Goal: Information Seeking & Learning: Learn about a topic

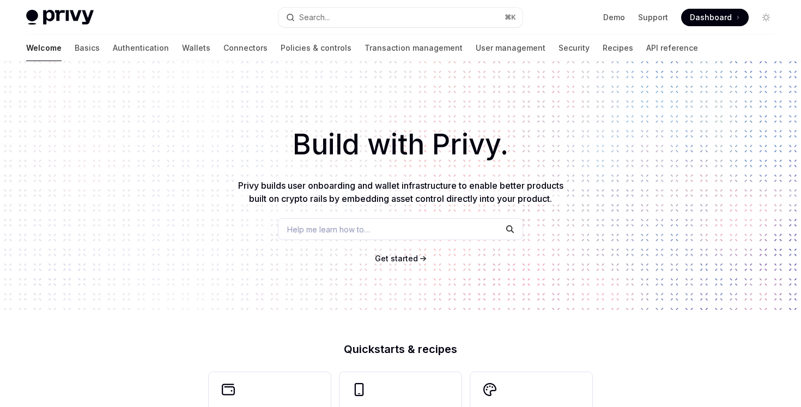
click at [23, 49] on div "Welcome Basics Authentication Wallets Connectors Policies & controls Transactio…" at bounding box center [400, 48] width 801 height 26
click at [75, 49] on link "Basics" at bounding box center [87, 48] width 25 height 26
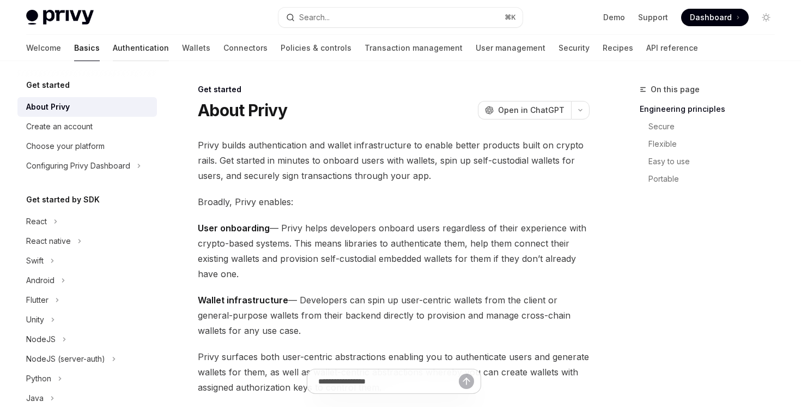
click at [113, 39] on link "Authentication" at bounding box center [141, 48] width 56 height 26
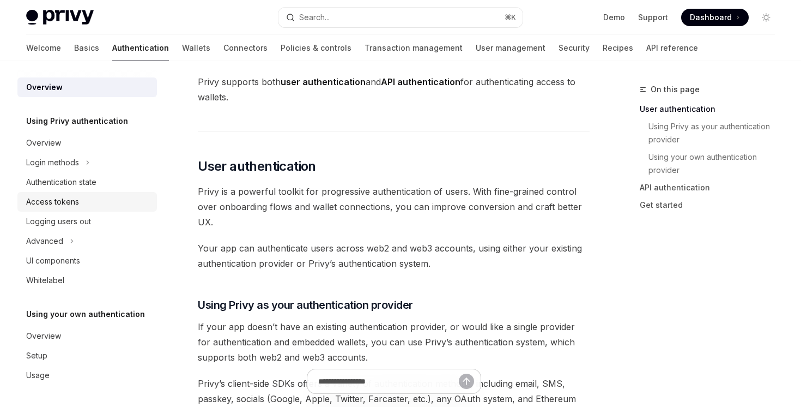
scroll to position [160, 0]
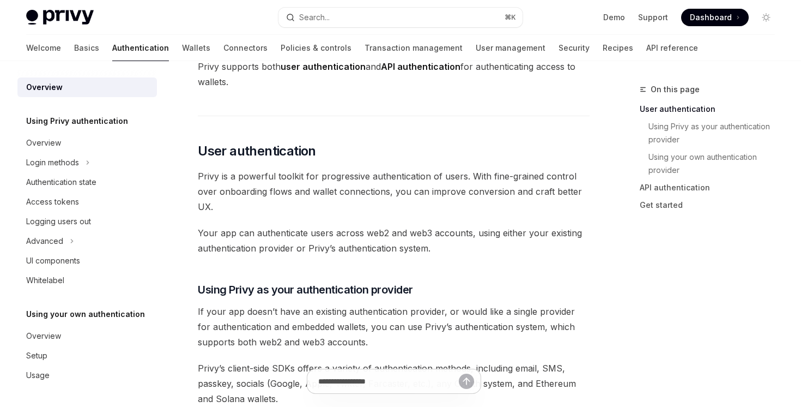
click at [405, 57] on div "Welcome Basics Authentication Wallets Connectors Policies & controls Transactio…" at bounding box center [362, 48] width 672 height 26
click at [476, 52] on link "User management" at bounding box center [511, 48] width 70 height 26
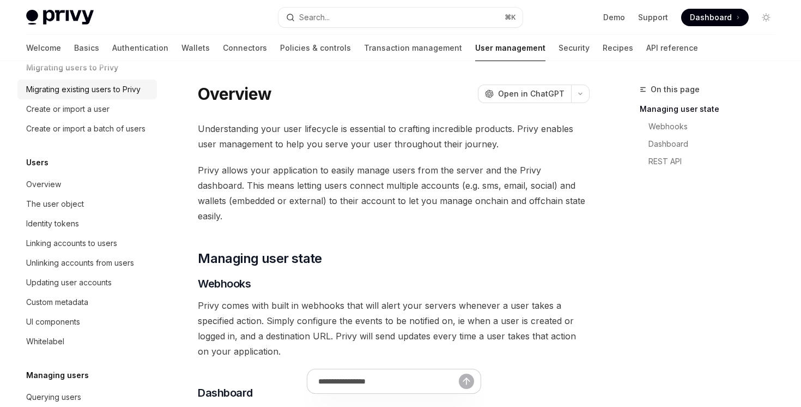
scroll to position [62, 0]
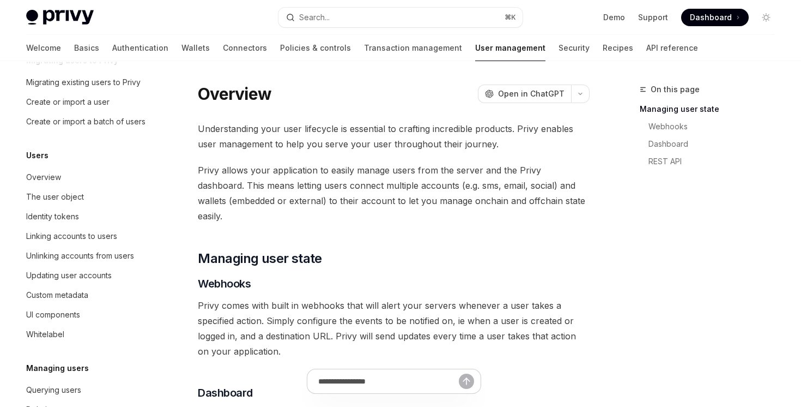
click at [128, 162] on div "Users Overview The user object Identity tokens Linking accounts to users Unlink…" at bounding box center [87, 246] width 140 height 195
click at [128, 173] on div "Overview" at bounding box center [88, 177] width 124 height 13
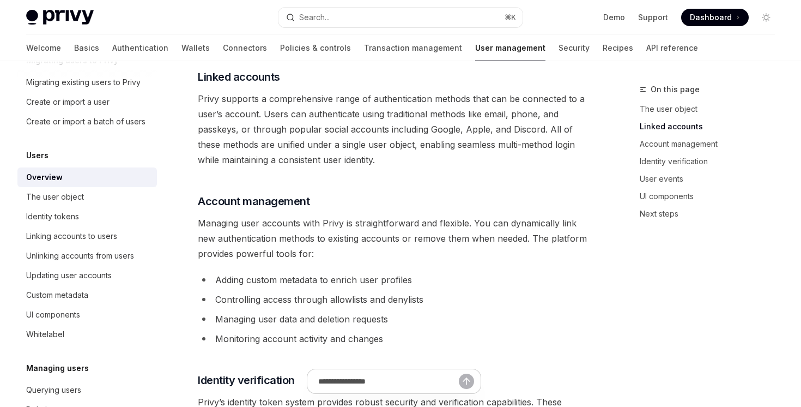
scroll to position [654, 0]
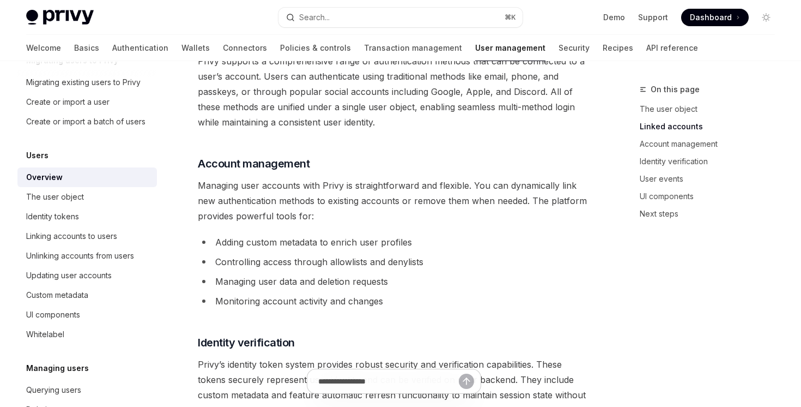
click at [201, 196] on span "Managing user accounts with Privy is straightforward and flexible. You can dyna…" at bounding box center [394, 201] width 392 height 46
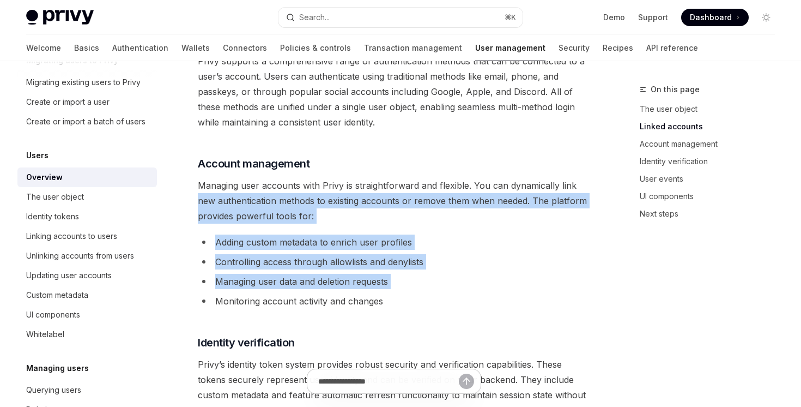
drag, startPoint x: 199, startPoint y: 197, endPoint x: 205, endPoint y: 295, distance: 98.3
click at [205, 295] on div "Privy provides a unified user management system that seamlessly combines tradit…" at bounding box center [394, 149] width 392 height 1333
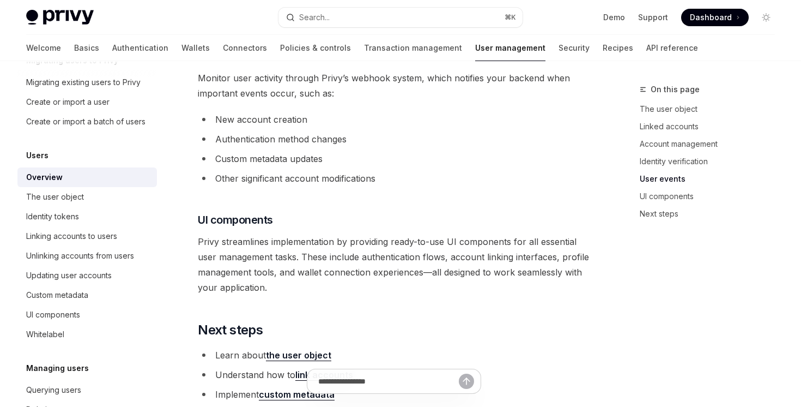
scroll to position [1021, 0]
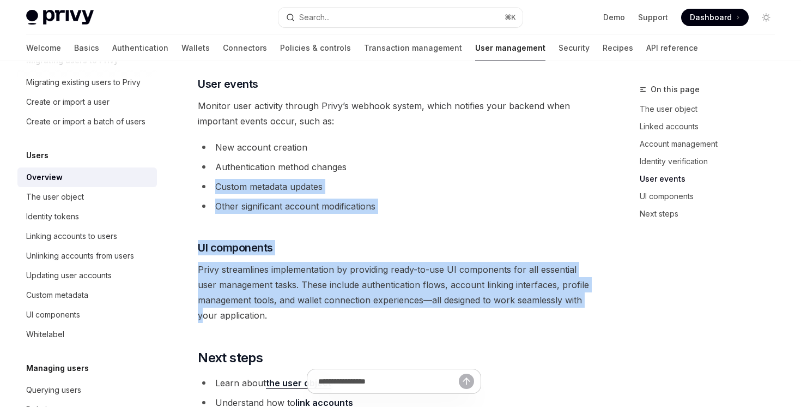
drag, startPoint x: 205, startPoint y: 310, endPoint x: 202, endPoint y: 137, distance: 172.8
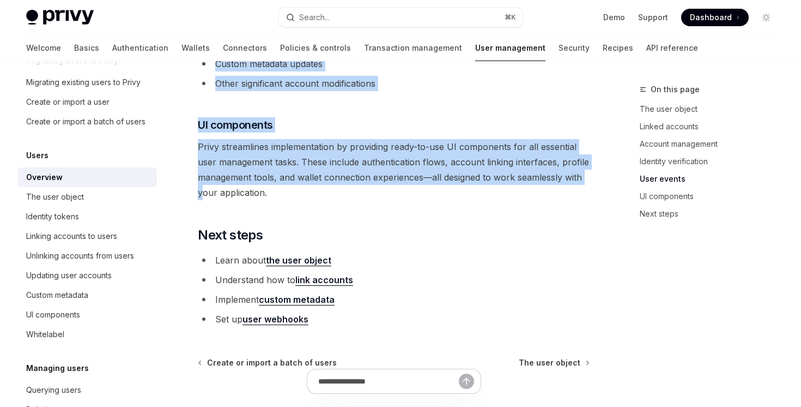
scroll to position [1177, 0]
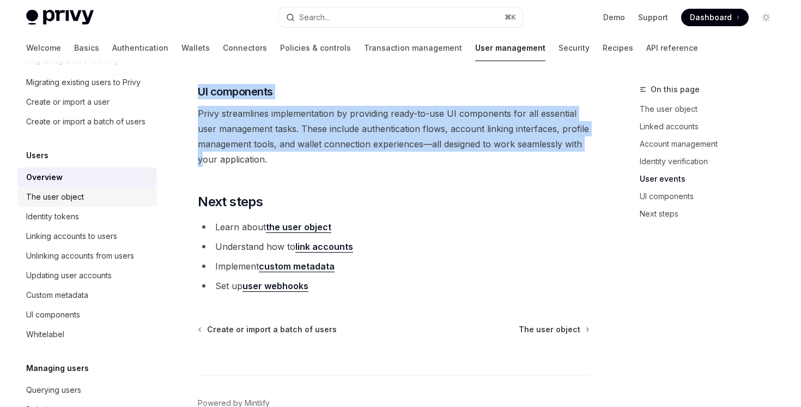
click at [119, 198] on div "The user object" at bounding box center [88, 196] width 124 height 13
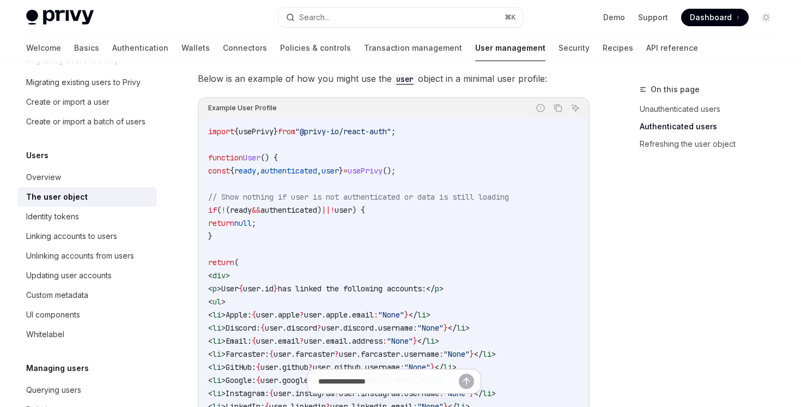
scroll to position [964, 0]
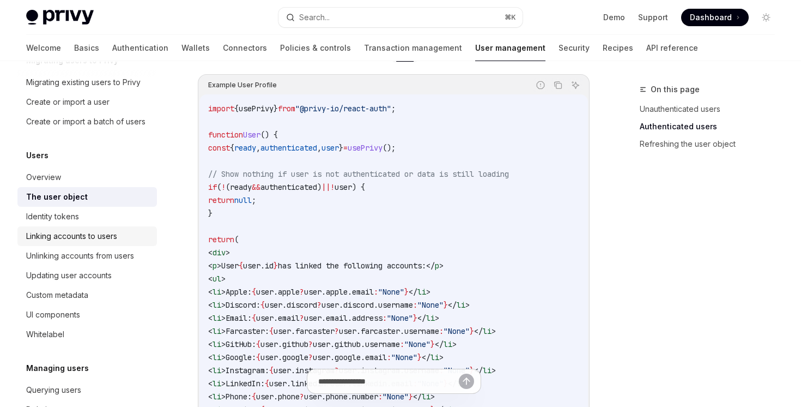
click at [131, 233] on div "Linking accounts to users" at bounding box center [88, 235] width 124 height 13
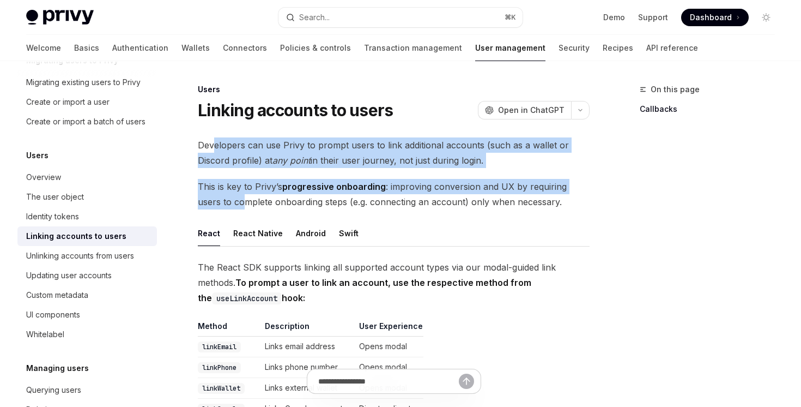
drag, startPoint x: 213, startPoint y: 147, endPoint x: 219, endPoint y: 208, distance: 61.9
click at [219, 208] on span "This is key to Privy’s progressive onboarding : improving conversion and UX by …" at bounding box center [394, 194] width 392 height 31
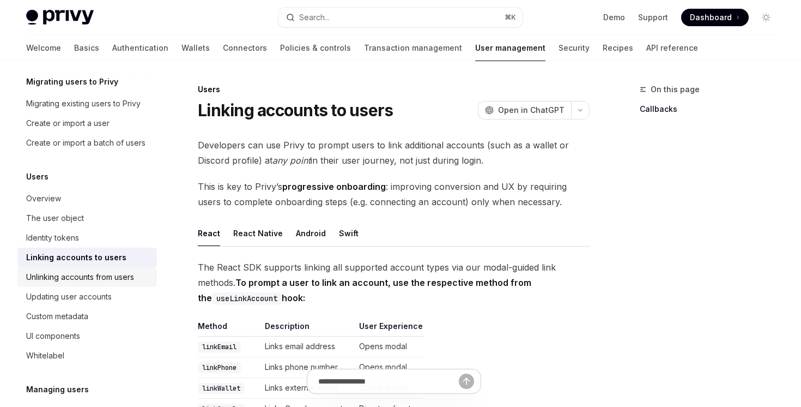
scroll to position [39, 0]
click at [132, 126] on div "Create or import a user" at bounding box center [88, 124] width 124 height 13
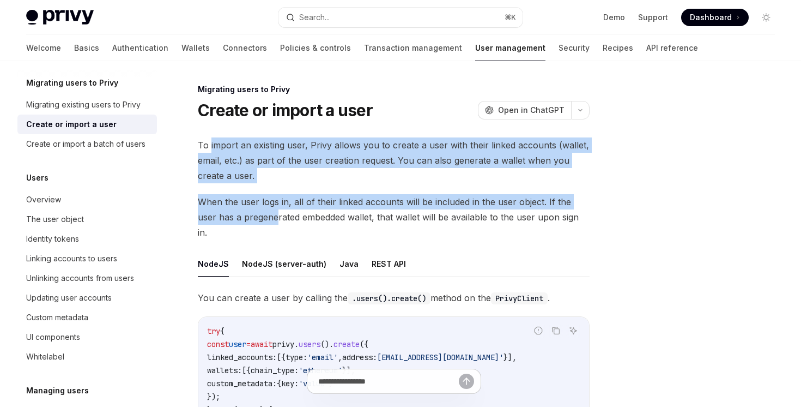
drag, startPoint x: 211, startPoint y: 147, endPoint x: 256, endPoint y: 217, distance: 83.6
click at [256, 217] on div "To import an existing user, Privy allows you to create a user with their linked…" at bounding box center [394, 340] width 392 height 406
click at [394, 256] on button "REST API" at bounding box center [389, 264] width 34 height 26
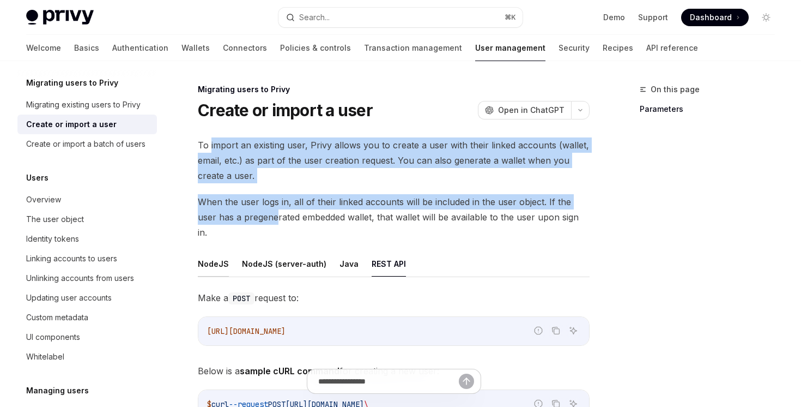
click at [204, 251] on button "NodeJS" at bounding box center [213, 264] width 31 height 26
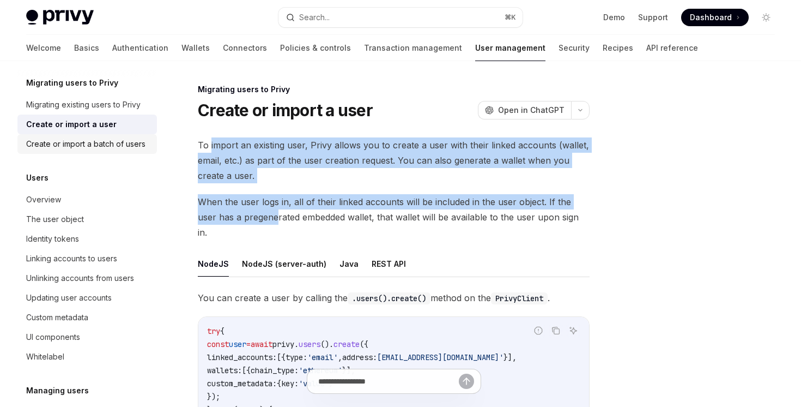
click at [117, 149] on div "Create or import a batch of users" at bounding box center [85, 143] width 119 height 13
type textarea "*"
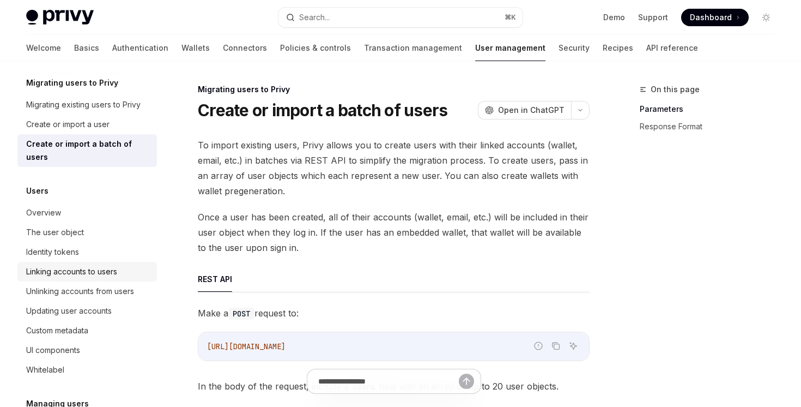
click at [131, 265] on div "Linking accounts to users" at bounding box center [88, 271] width 124 height 13
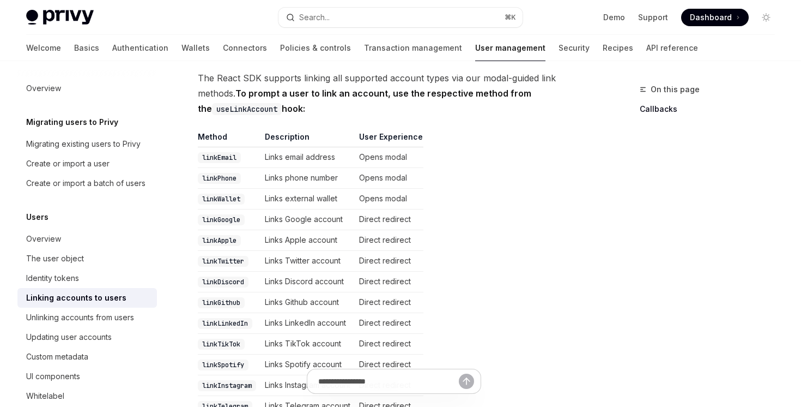
scroll to position [137, 0]
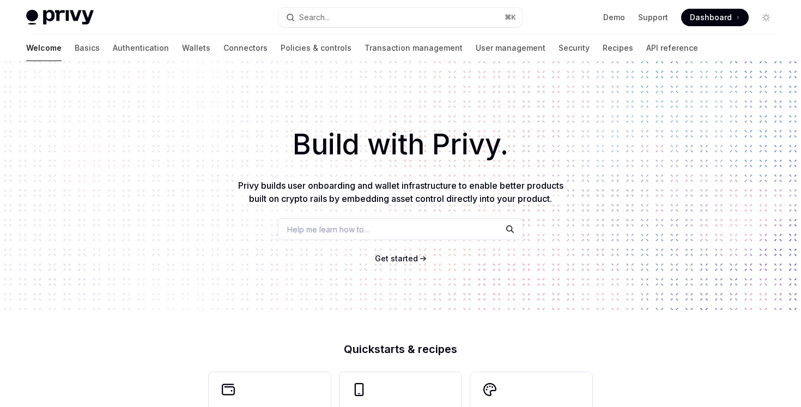
click at [564, 46] on div "Welcome Basics Authentication Wallets Connectors Policies & controls Transactio…" at bounding box center [362, 48] width 672 height 26
click at [603, 50] on link "Recipes" at bounding box center [618, 48] width 31 height 26
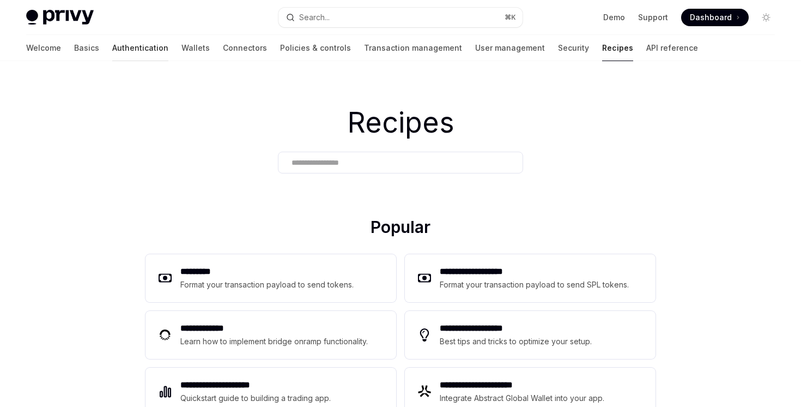
click at [112, 43] on link "Authentication" at bounding box center [140, 48] width 56 height 26
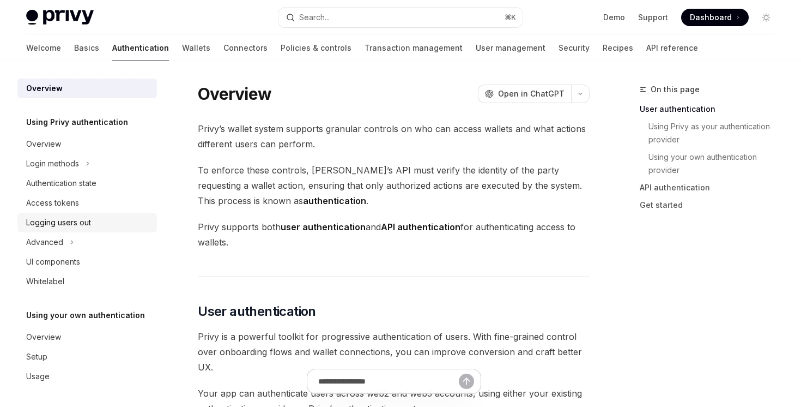
scroll to position [1, 0]
click at [82, 270] on link "UI components" at bounding box center [87, 261] width 140 height 20
type textarea "*"
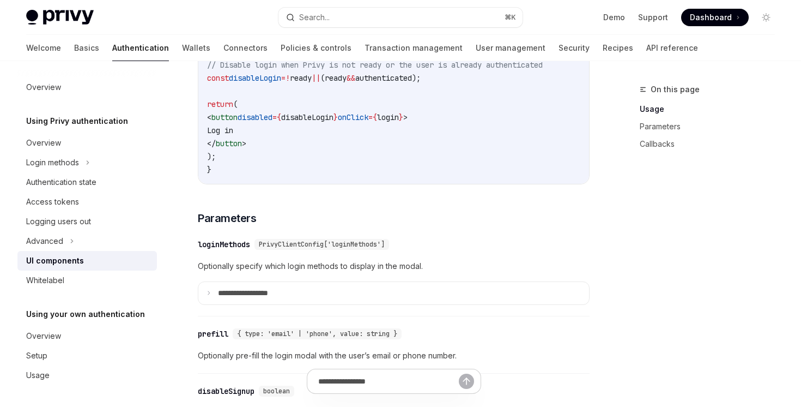
scroll to position [1032, 0]
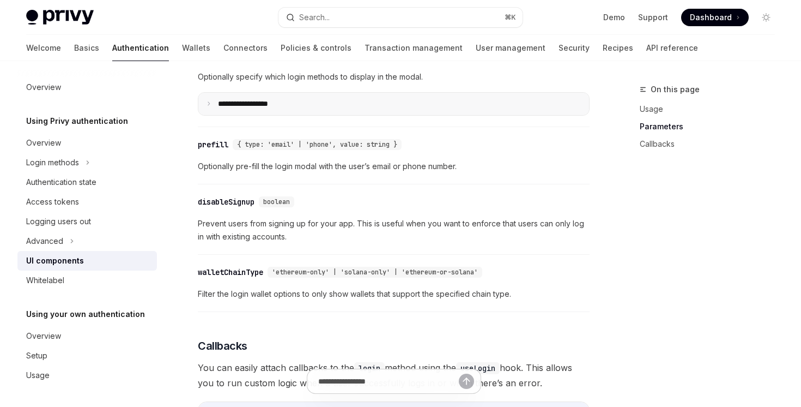
click at [245, 109] on p "**********" at bounding box center [256, 104] width 76 height 10
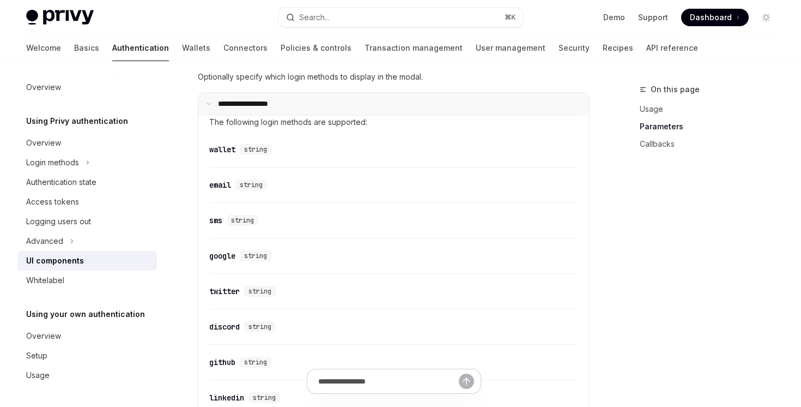
click at [245, 109] on p "**********" at bounding box center [254, 104] width 72 height 10
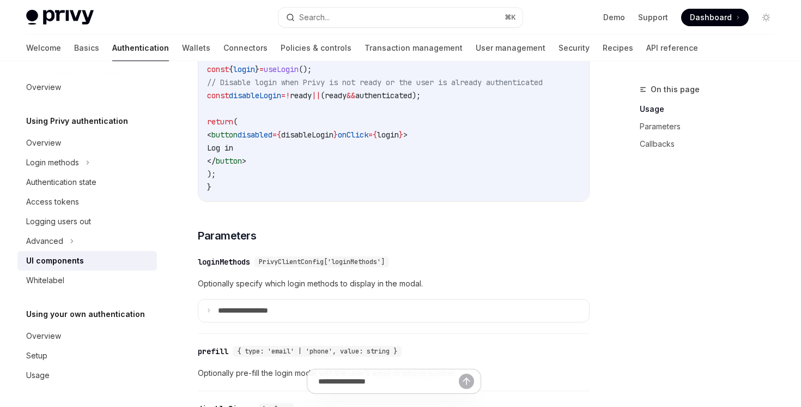
scroll to position [632, 0]
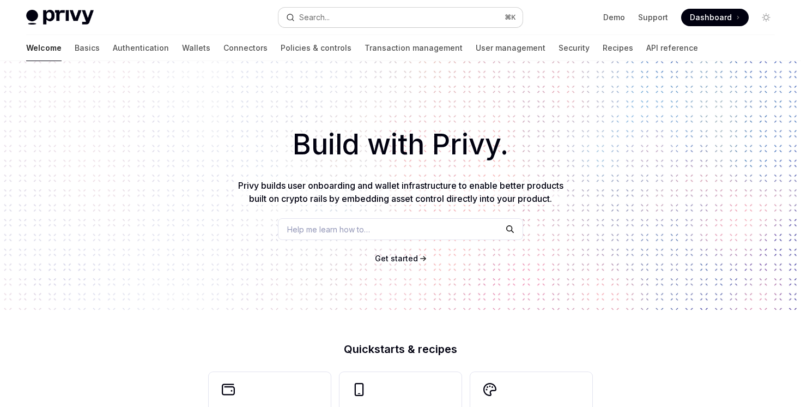
click at [439, 12] on button "Search... ⌘ K" at bounding box center [401, 18] width 244 height 20
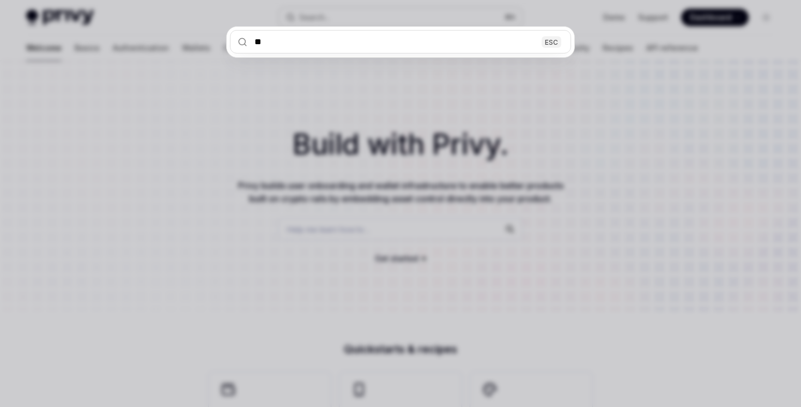
type input "***"
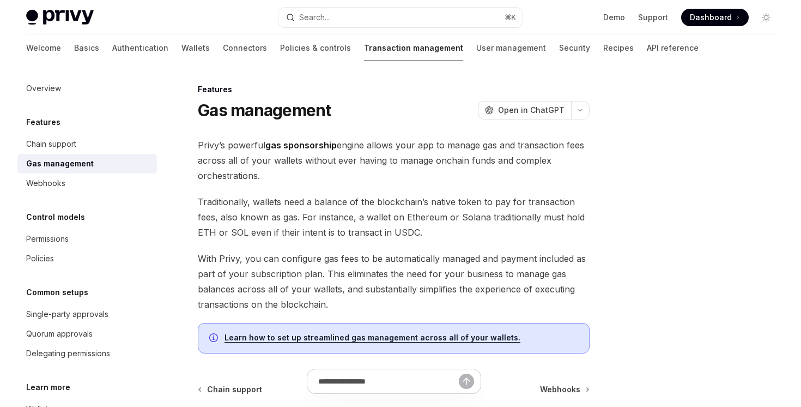
click at [340, 346] on div "Learn how to set up streamlined gas management across all of your wallets." at bounding box center [394, 338] width 392 height 31
click at [341, 340] on link "Learn how to set up streamlined gas management across all of your wallets." at bounding box center [373, 337] width 296 height 10
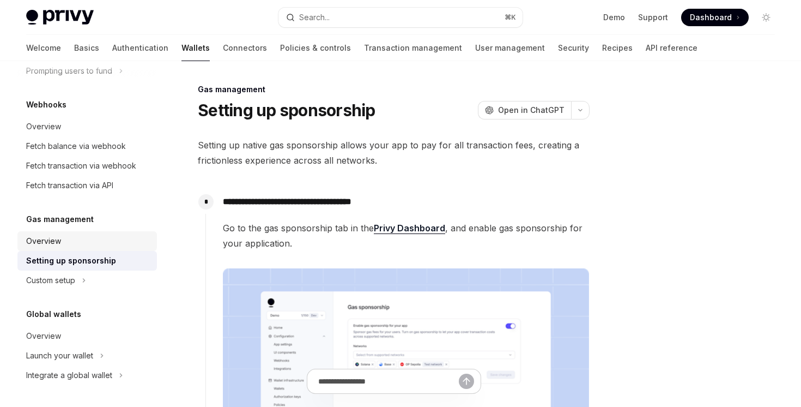
click at [82, 248] on link "Overview" at bounding box center [87, 241] width 140 height 20
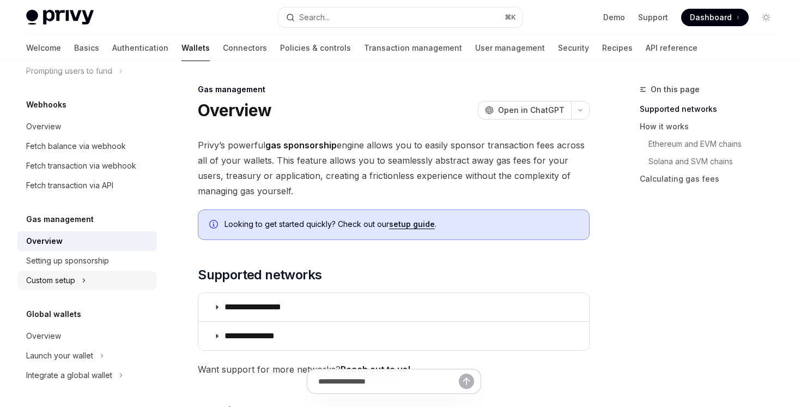
click at [77, 283] on div "Custom setup" at bounding box center [87, 280] width 140 height 20
type textarea "*"
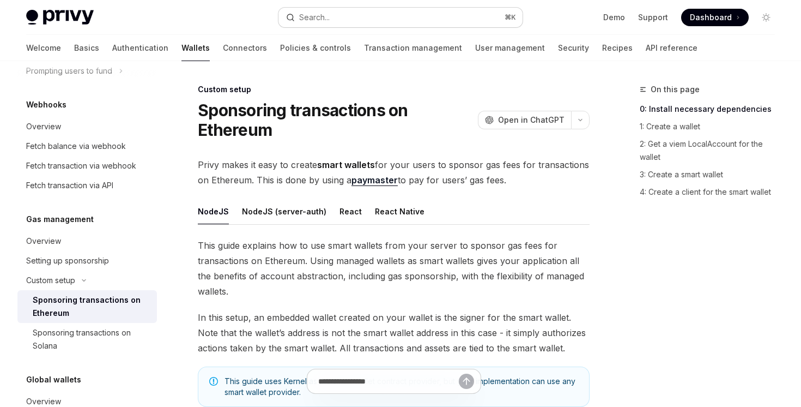
click at [437, 13] on button "Search... ⌘ K" at bounding box center [401, 18] width 244 height 20
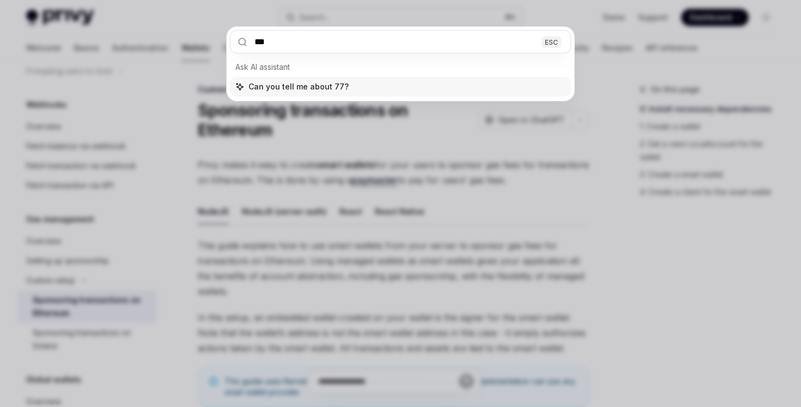
type input "****"
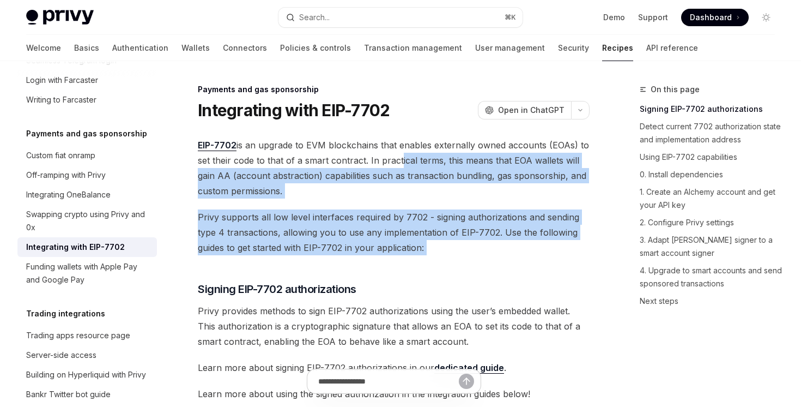
drag, startPoint x: 398, startPoint y: 158, endPoint x: 426, endPoint y: 261, distance: 106.7
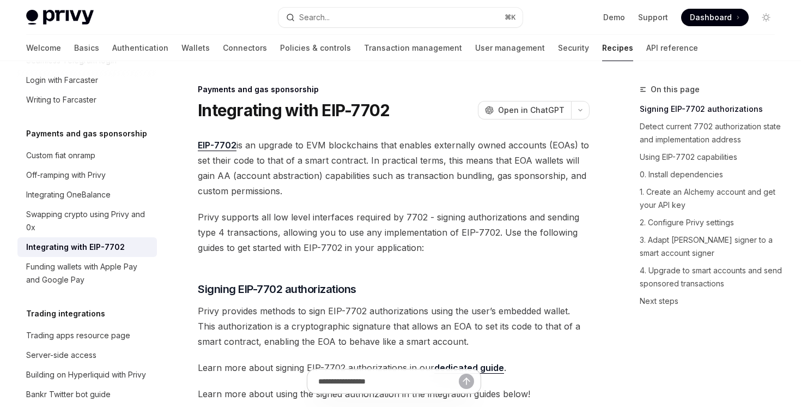
click at [231, 148] on link "EIP-7702" at bounding box center [217, 145] width 39 height 11
drag, startPoint x: 340, startPoint y: 177, endPoint x: 342, endPoint y: 197, distance: 20.8
click at [342, 197] on span "EIP-7702 is an upgrade to EVM blockchains that enables externally owned account…" at bounding box center [394, 167] width 392 height 61
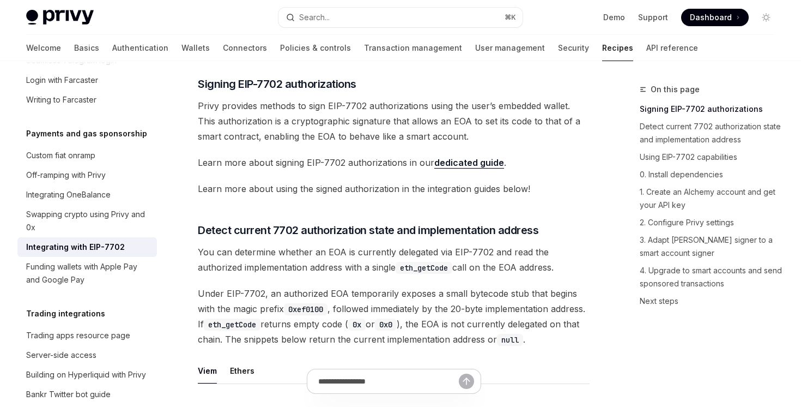
scroll to position [244, 0]
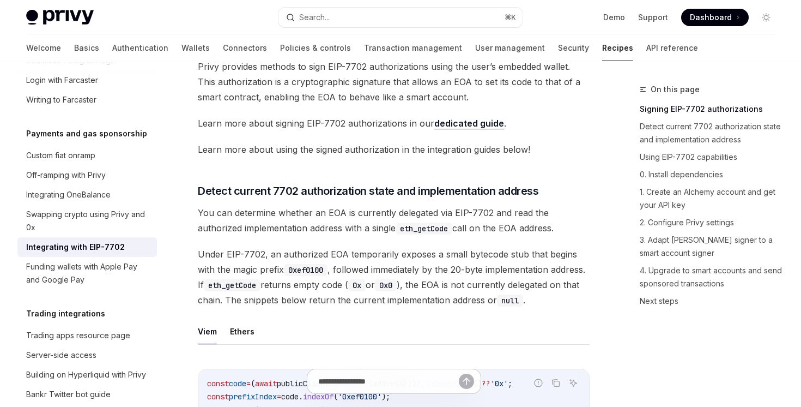
click at [466, 124] on link "dedicated guide" at bounding box center [469, 123] width 70 height 11
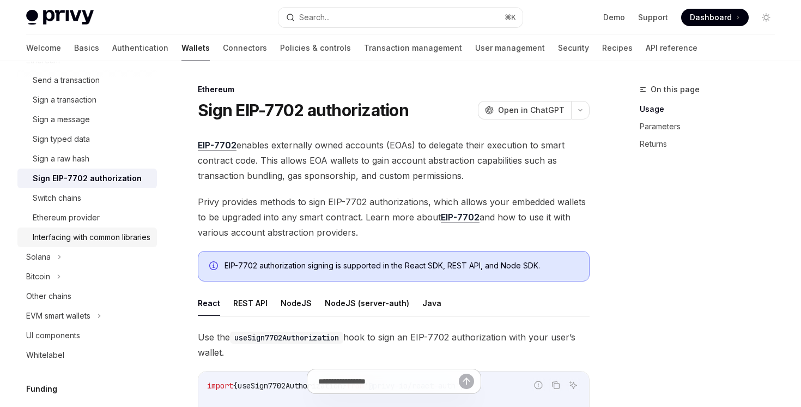
scroll to position [322, 0]
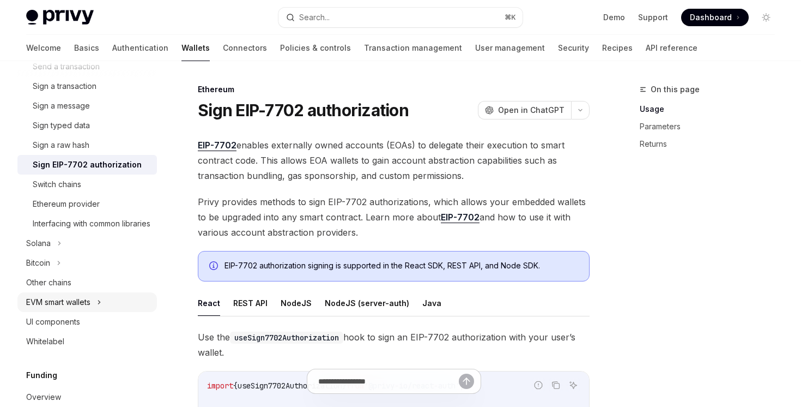
click at [101, 308] on icon at bounding box center [99, 301] width 4 height 13
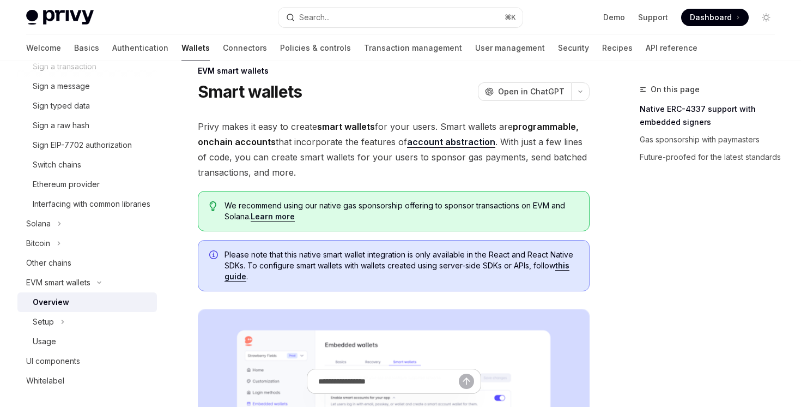
scroll to position [20, 0]
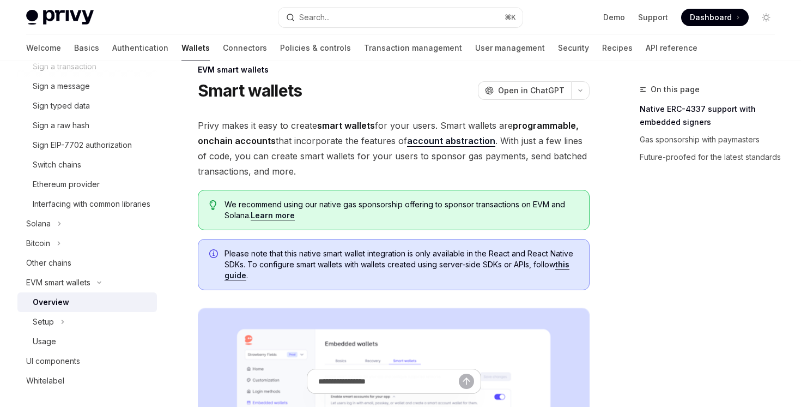
click at [289, 215] on link "Learn more" at bounding box center [273, 215] width 44 height 10
type textarea "*"
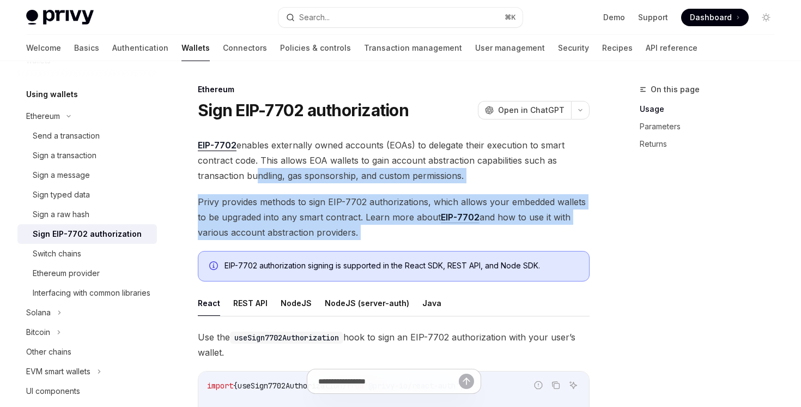
drag, startPoint x: 251, startPoint y: 178, endPoint x: 291, endPoint y: 245, distance: 77.7
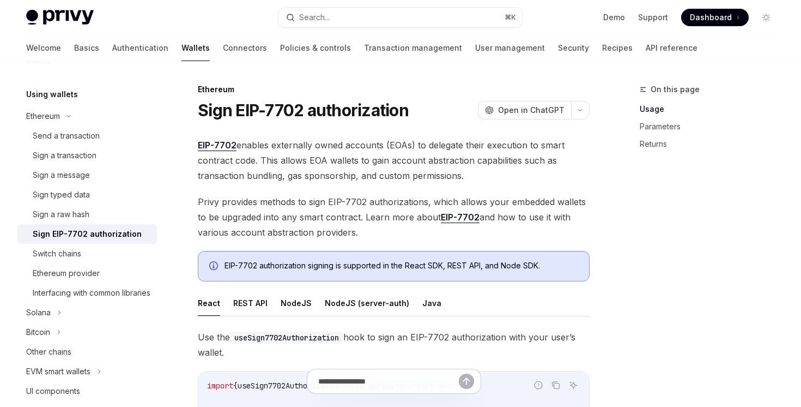
click at [450, 213] on link "EIP-7702" at bounding box center [460, 216] width 39 height 11
type textarea "*"
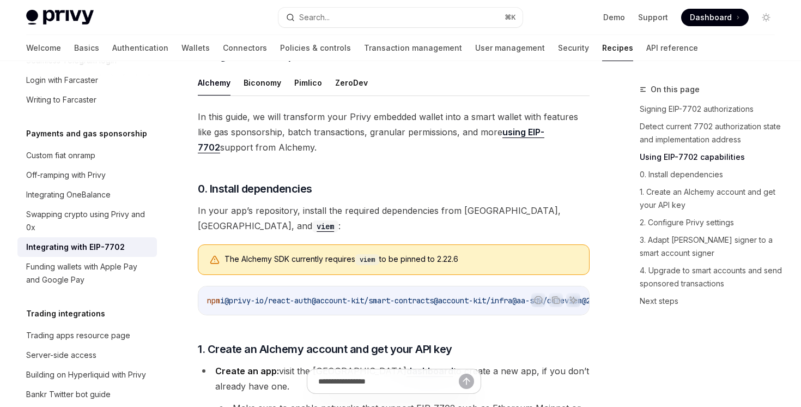
scroll to position [775, 0]
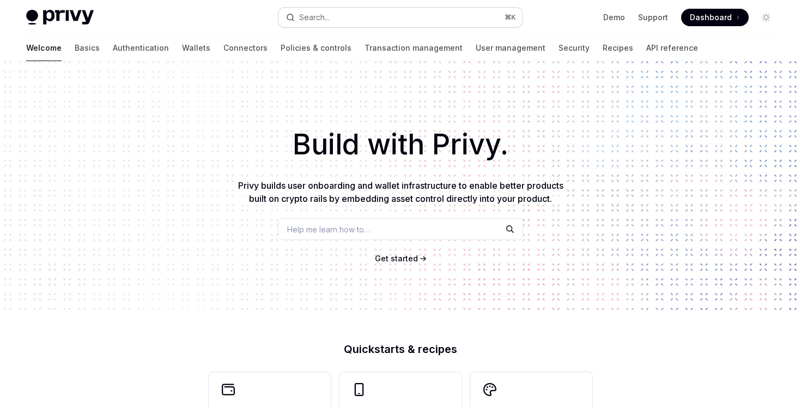
click at [358, 14] on button "Search... ⌘ K" at bounding box center [401, 18] width 244 height 20
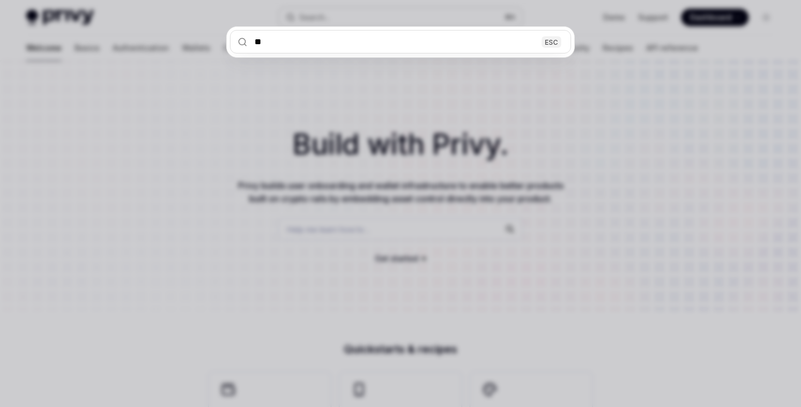
type input "***"
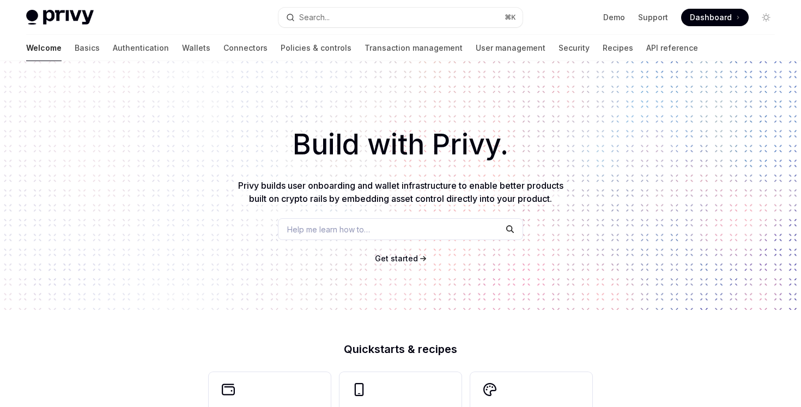
scroll to position [61, 0]
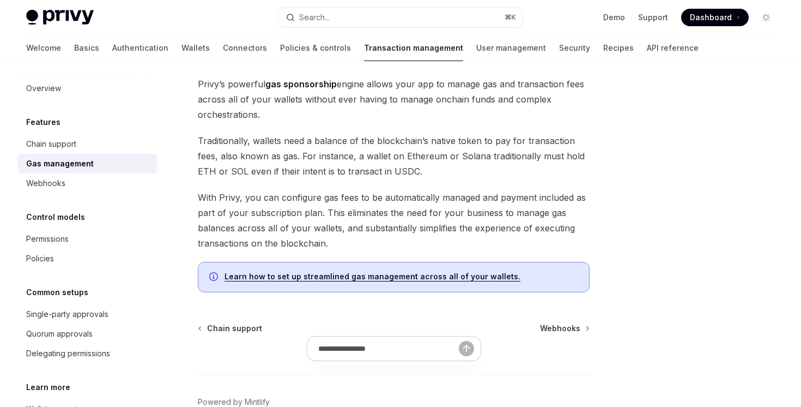
click at [425, 277] on link "Learn how to set up streamlined gas management across all of your wallets." at bounding box center [373, 276] width 296 height 10
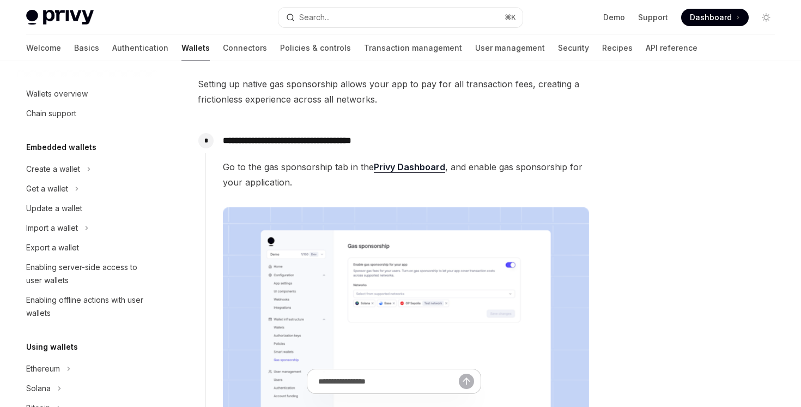
scroll to position [530, 0]
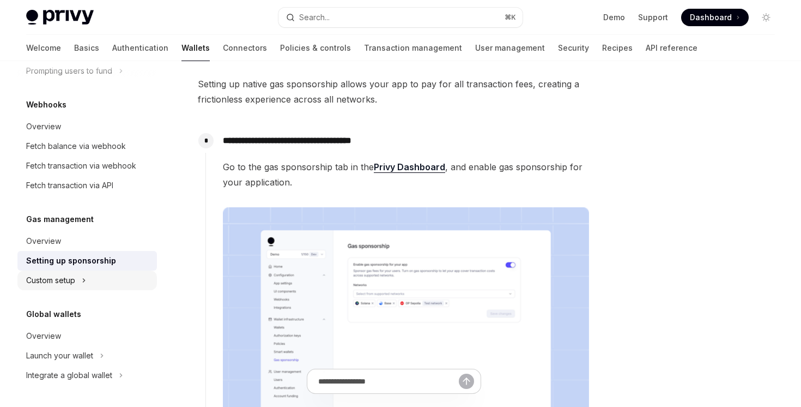
click at [115, 281] on div "Custom setup" at bounding box center [87, 280] width 140 height 20
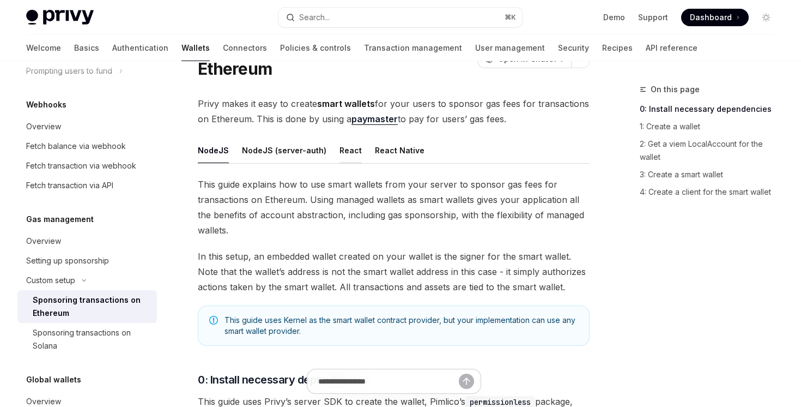
click at [350, 157] on button "React" at bounding box center [351, 150] width 22 height 26
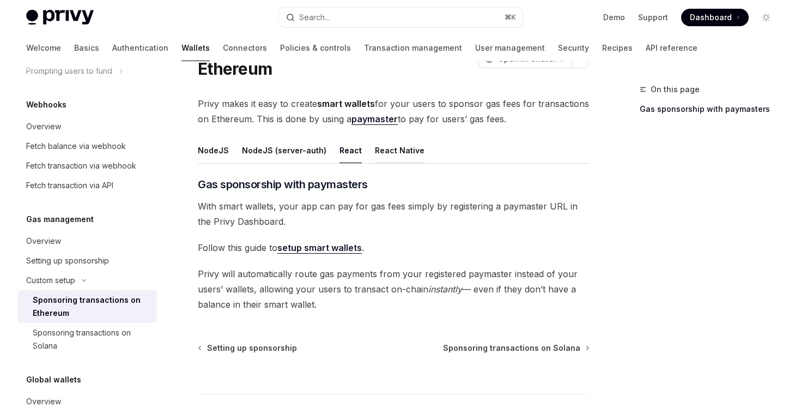
click at [380, 150] on button "React Native" at bounding box center [400, 150] width 50 height 26
click at [347, 153] on button "React" at bounding box center [351, 150] width 22 height 26
click at [377, 156] on button "React Native" at bounding box center [400, 150] width 50 height 26
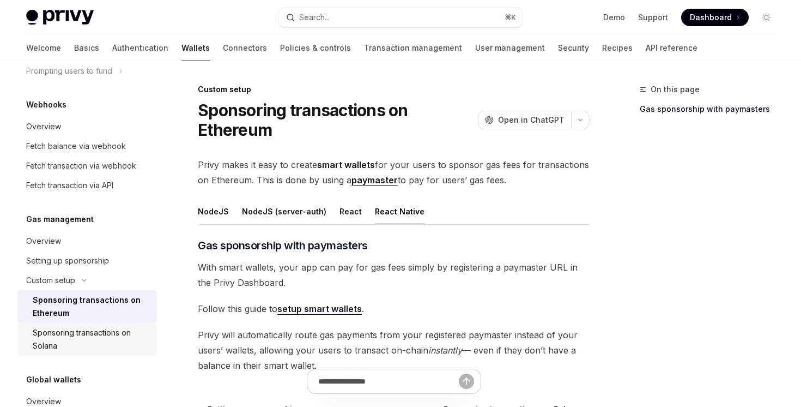
click at [123, 344] on div "Sponsoring transactions on Solana" at bounding box center [92, 339] width 118 height 26
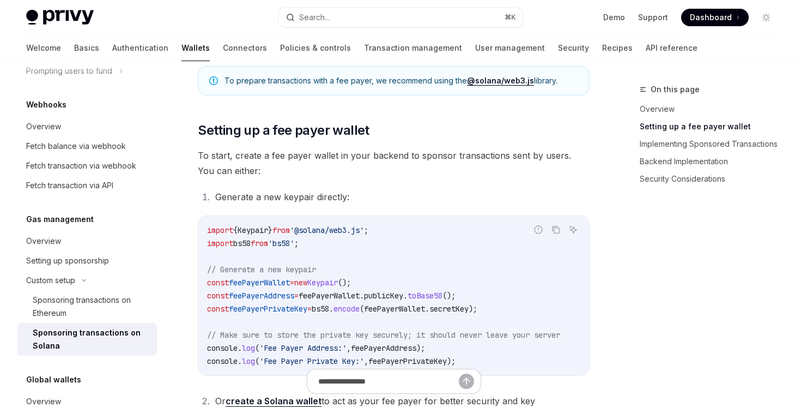
scroll to position [754, 0]
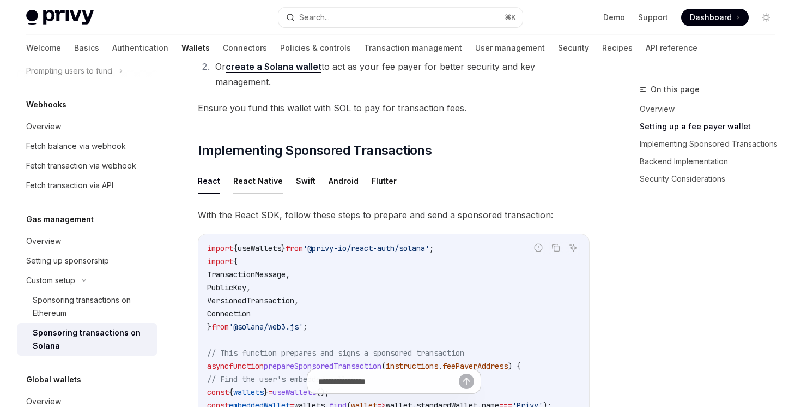
click at [277, 176] on button "React Native" at bounding box center [258, 181] width 50 height 26
click at [209, 170] on button "React" at bounding box center [209, 181] width 22 height 26
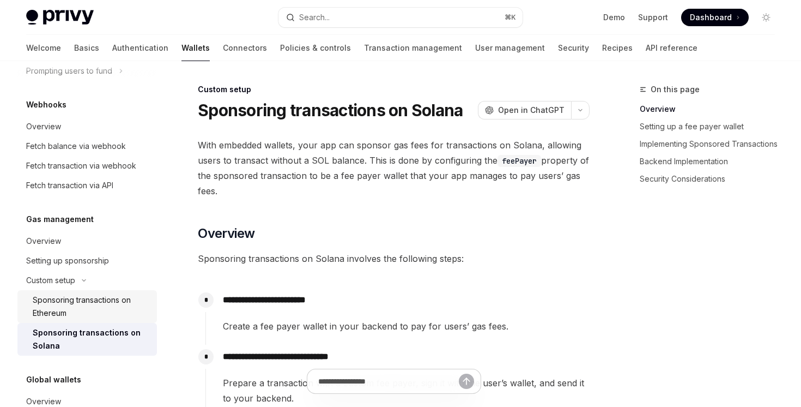
click at [114, 294] on div "Sponsoring transactions on Ethereum" at bounding box center [92, 306] width 118 height 26
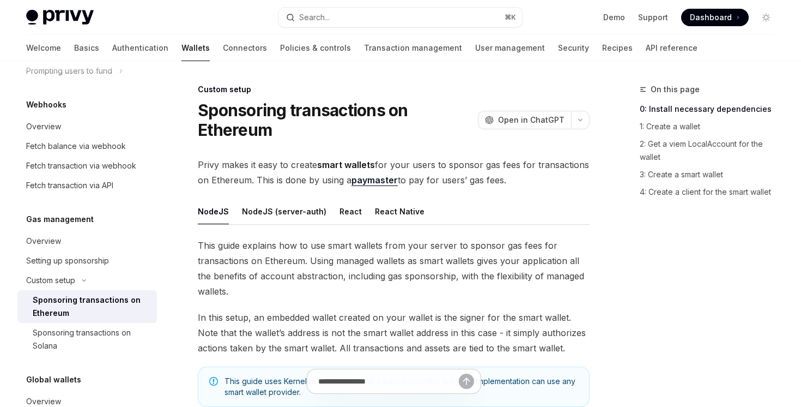
click at [366, 207] on ul "NodeJS NodeJS (server-auth) React React Native" at bounding box center [394, 211] width 392 height 26
click at [292, 213] on button "NodeJS (server-auth)" at bounding box center [284, 211] width 84 height 26
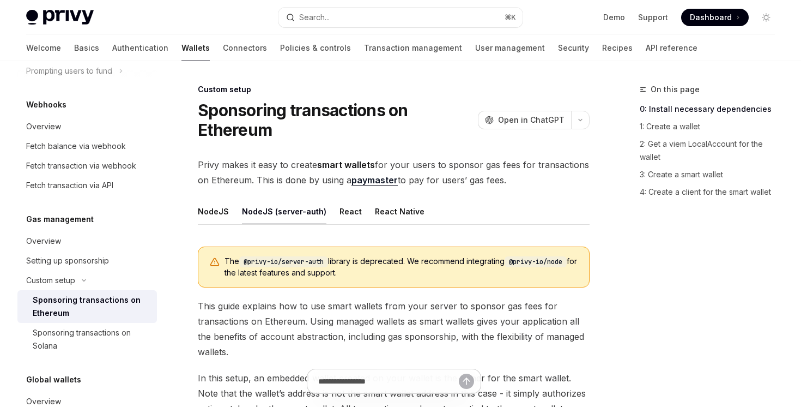
drag, startPoint x: 382, startPoint y: 213, endPoint x: 423, endPoint y: 230, distance: 44.9
click at [401, 219] on button "React Native" at bounding box center [400, 211] width 50 height 26
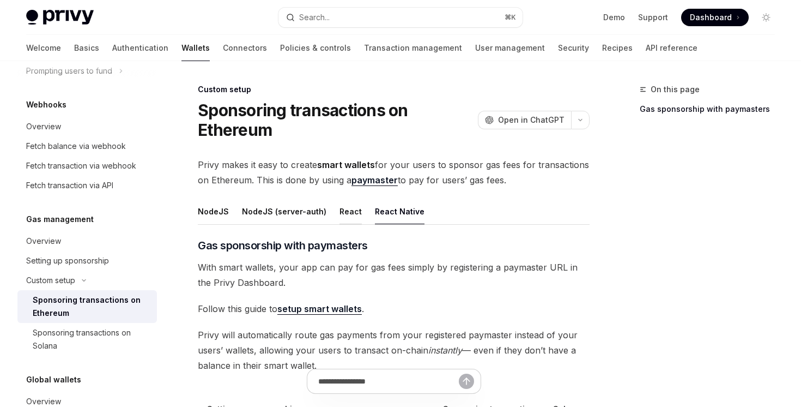
click at [340, 207] on button "React" at bounding box center [351, 211] width 22 height 26
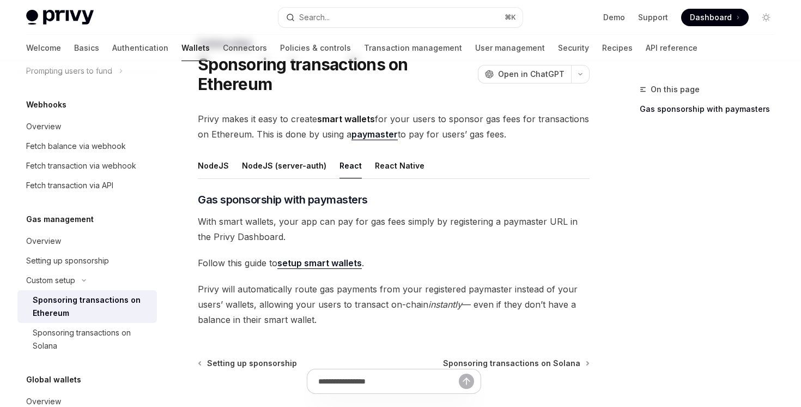
scroll to position [54, 0]
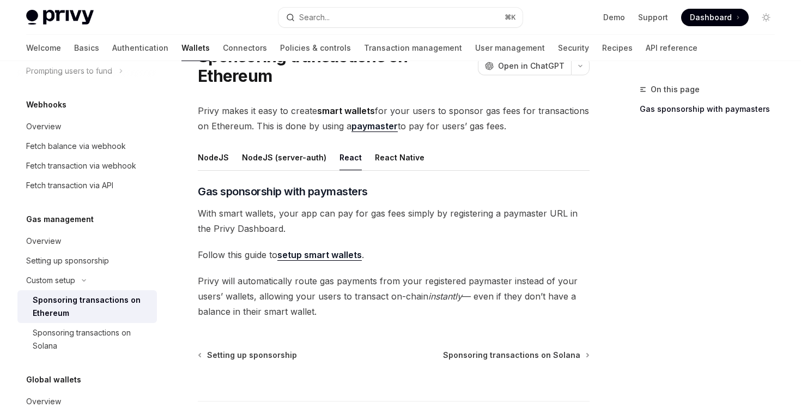
click at [334, 256] on link "setup smart wallets" at bounding box center [319, 254] width 84 height 11
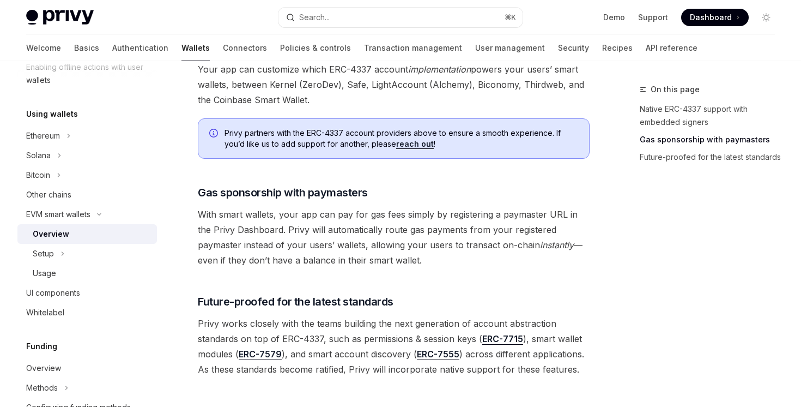
scroll to position [913, 0]
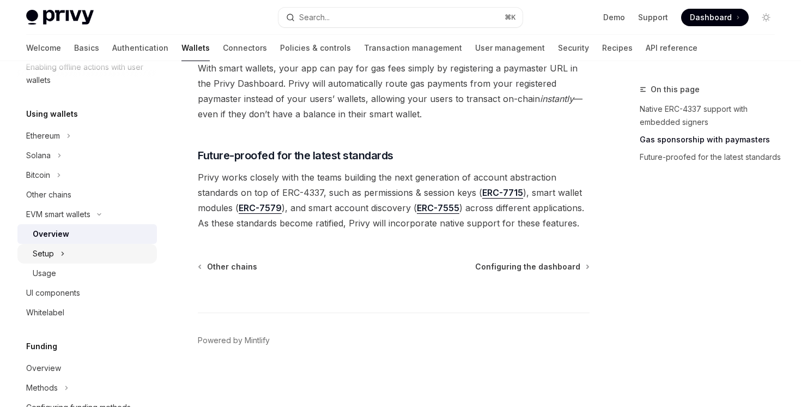
click at [98, 257] on div "Setup" at bounding box center [87, 254] width 140 height 20
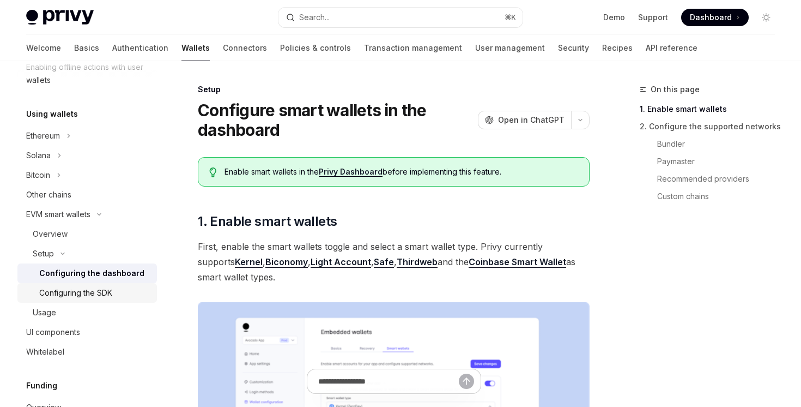
click at [111, 295] on div "Configuring the SDK" at bounding box center [75, 292] width 73 height 13
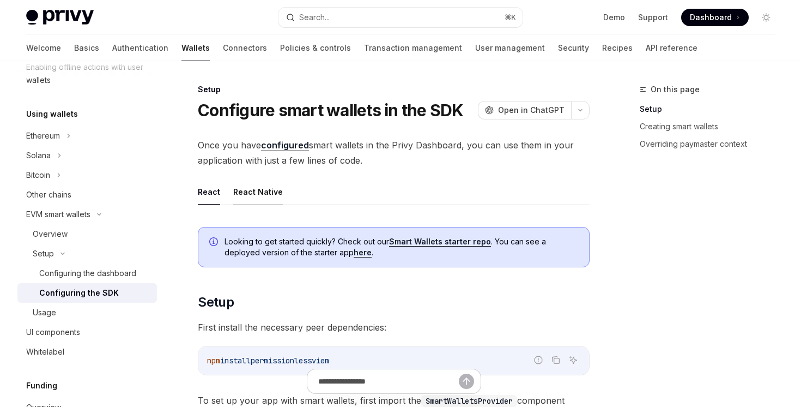
click at [270, 199] on button "React Native" at bounding box center [258, 192] width 50 height 26
type textarea "*"
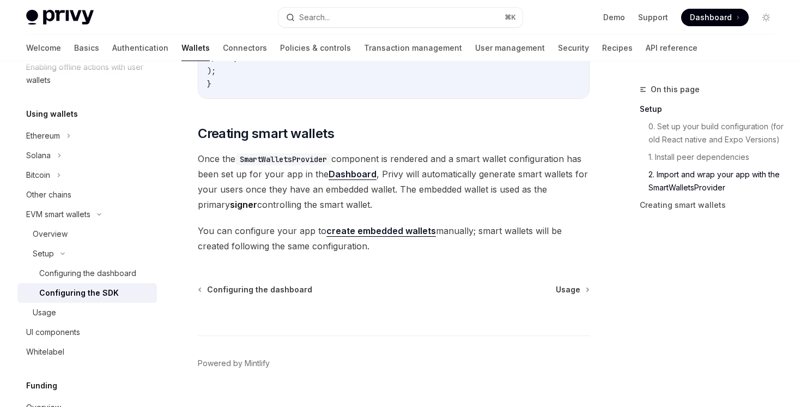
scroll to position [1026, 0]
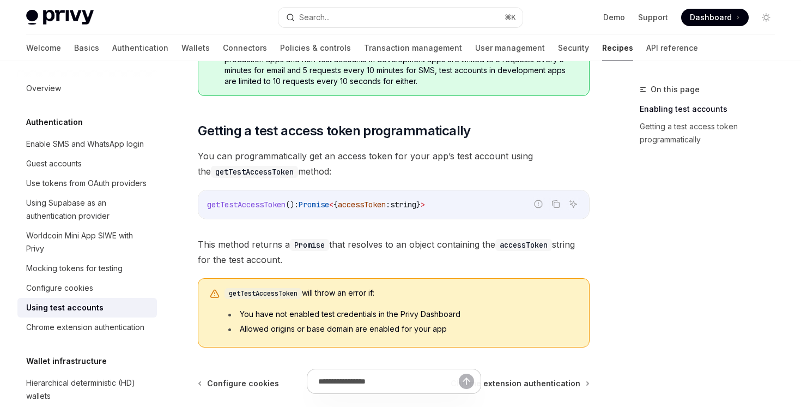
scroll to position [488, 0]
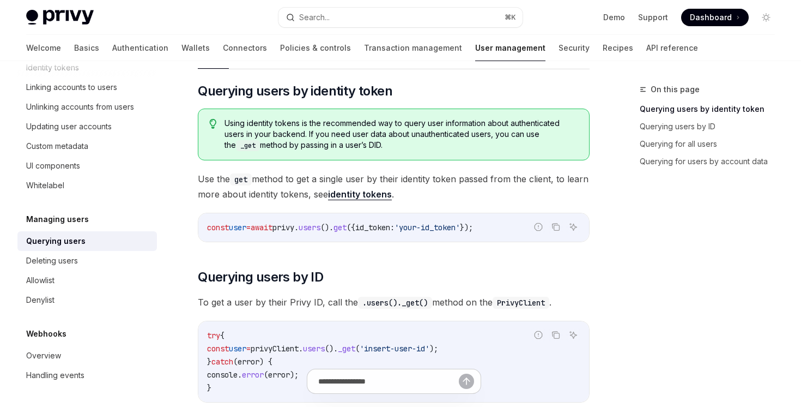
scroll to position [60, 0]
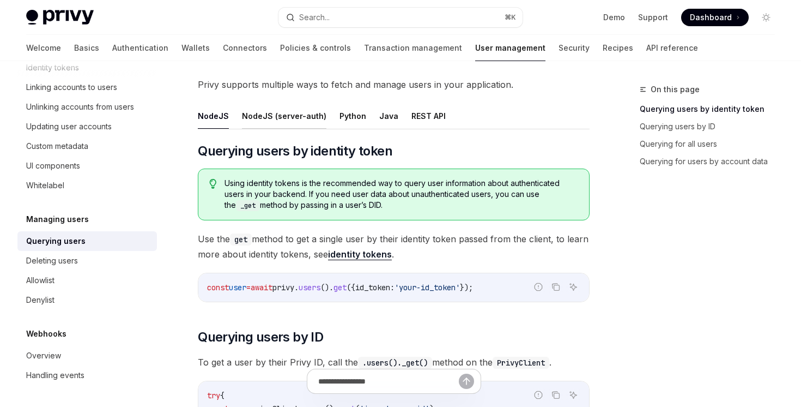
click at [280, 114] on button "NodeJS (server-auth)" at bounding box center [284, 116] width 84 height 26
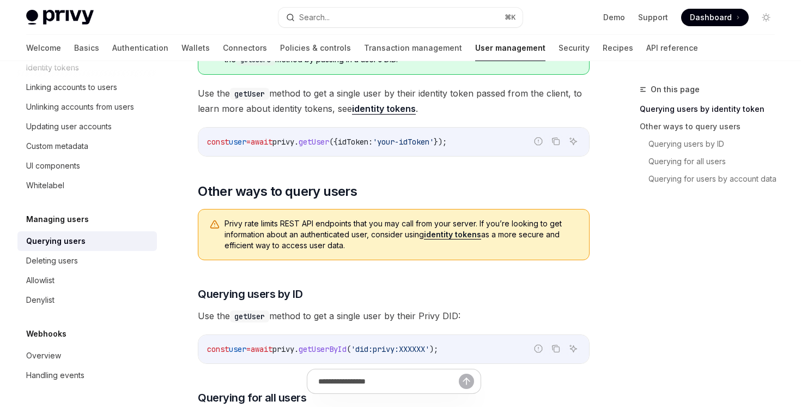
scroll to position [283, 0]
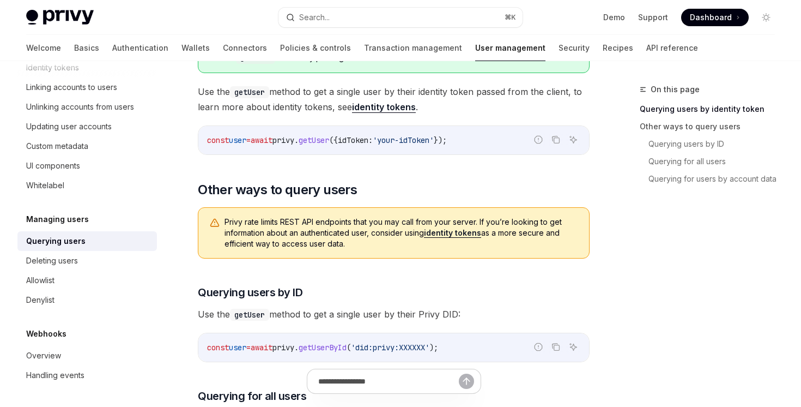
click at [386, 107] on link "identity tokens" at bounding box center [384, 106] width 64 height 11
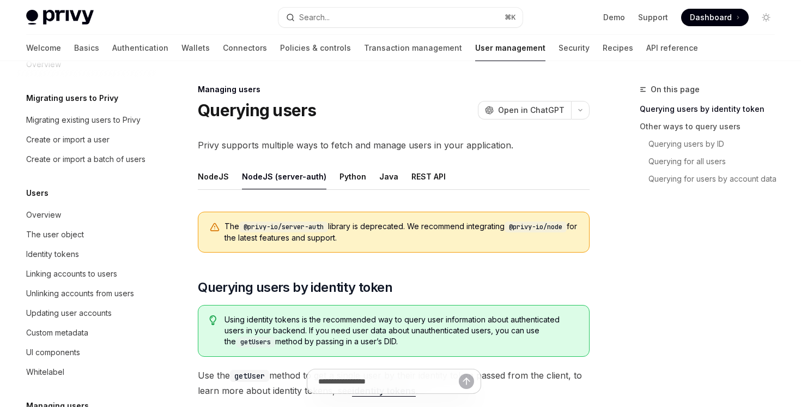
scroll to position [0, 0]
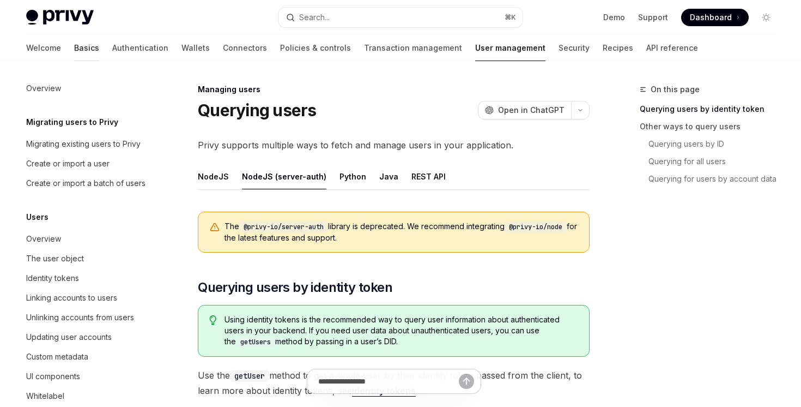
click at [74, 45] on link "Basics" at bounding box center [86, 48] width 25 height 26
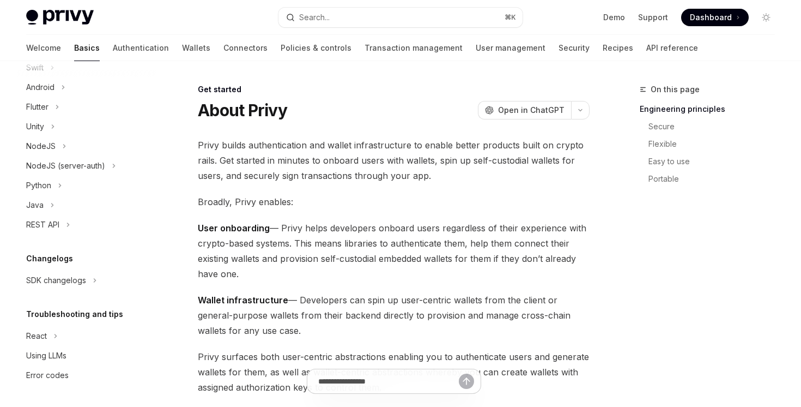
scroll to position [190, 0]
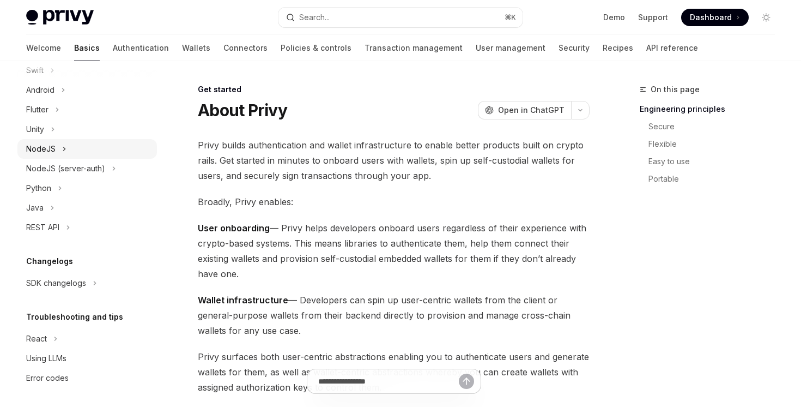
click at [80, 154] on div "NodeJS" at bounding box center [87, 149] width 140 height 20
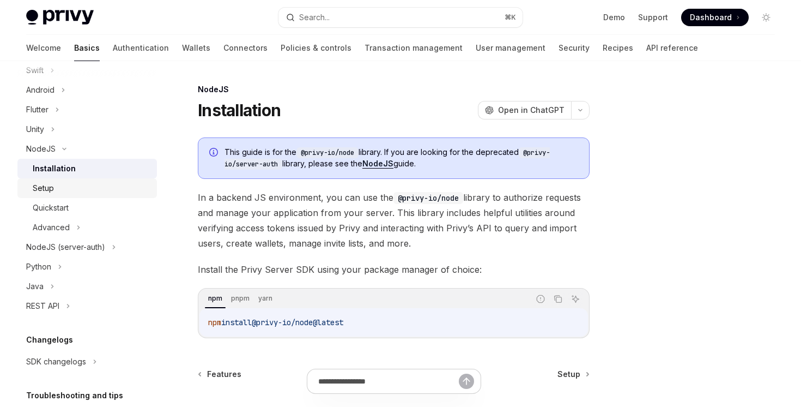
scroll to position [271, 0]
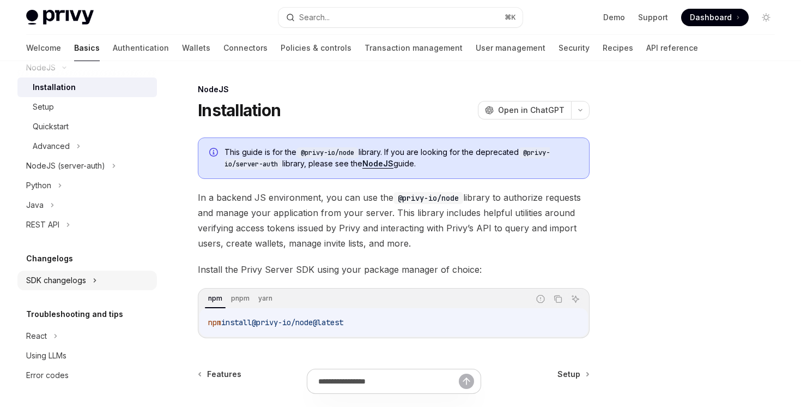
click at [102, 280] on div "SDK changelogs" at bounding box center [87, 280] width 140 height 20
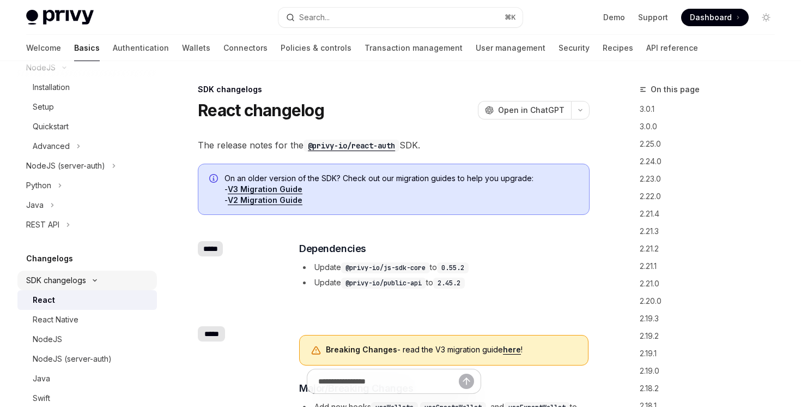
scroll to position [326, 0]
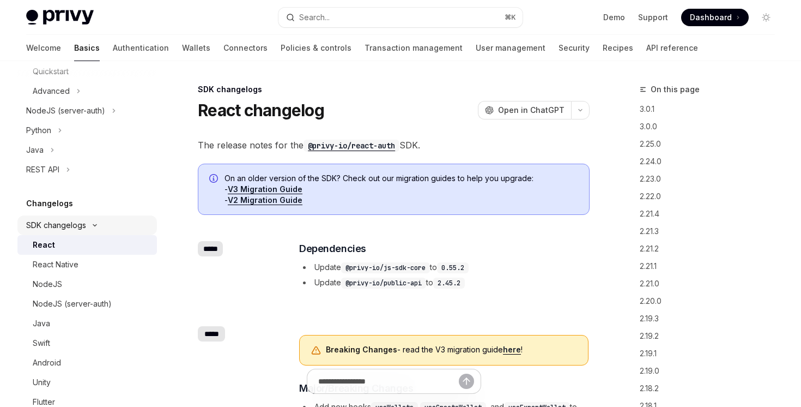
click at [102, 282] on div "NodeJS" at bounding box center [92, 283] width 118 height 13
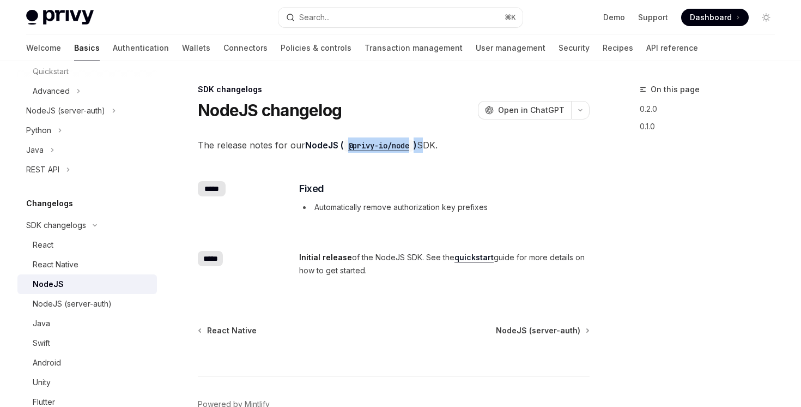
drag, startPoint x: 420, startPoint y: 144, endPoint x: 346, endPoint y: 144, distance: 74.1
click at [346, 144] on span "The release notes for our NodeJS ( @privy-io/node ) SDK." at bounding box center [394, 144] width 392 height 15
copy span "@privy-io/node )"
click at [86, 311] on link "NodeJS (server-auth)" at bounding box center [87, 304] width 140 height 20
type textarea "*"
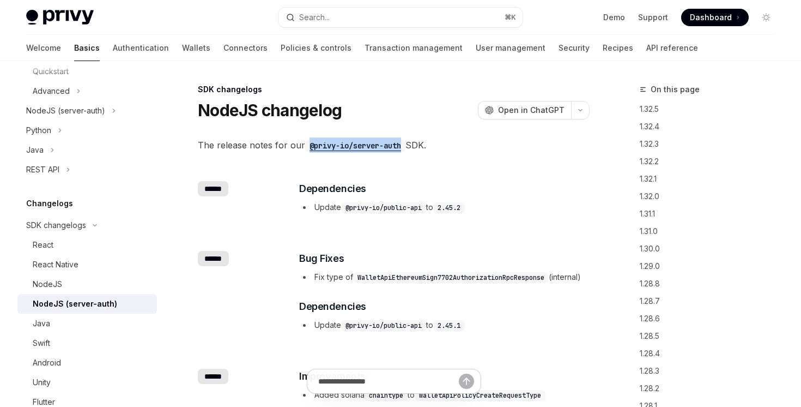
copy code "@privy-io/server-auth"
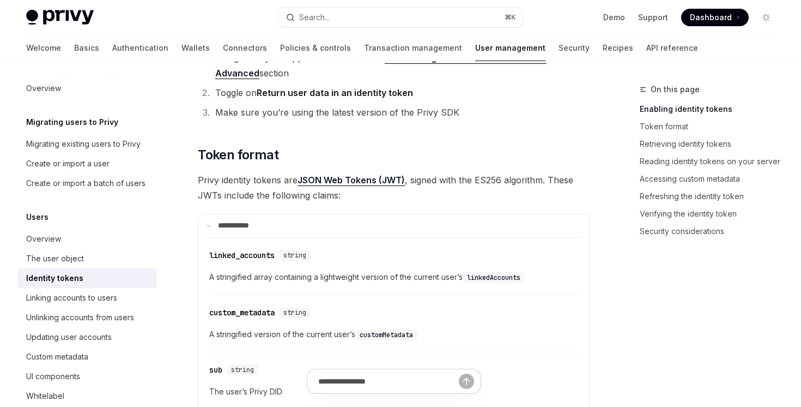
scroll to position [419, 0]
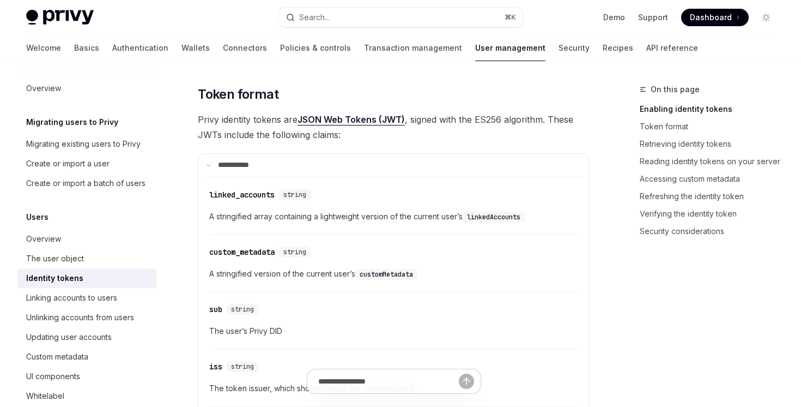
click at [375, 162] on summary "**** ******" at bounding box center [393, 165] width 391 height 23
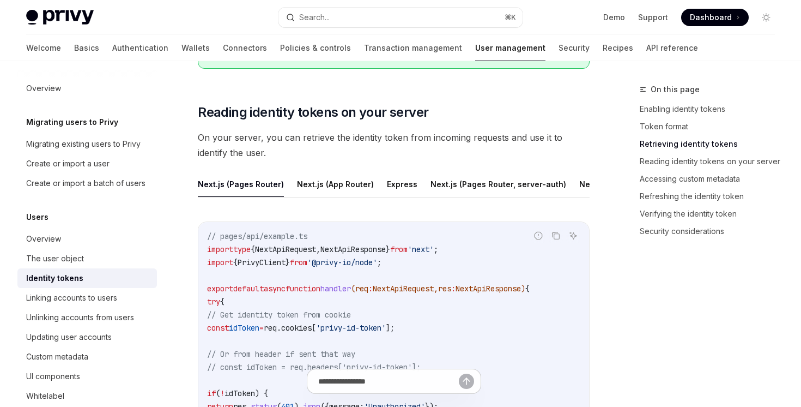
scroll to position [1342, 0]
